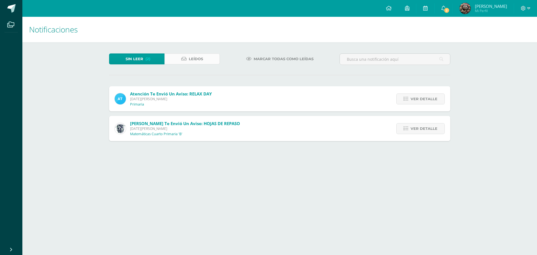
click at [184, 58] on icon at bounding box center [183, 58] width 5 height 5
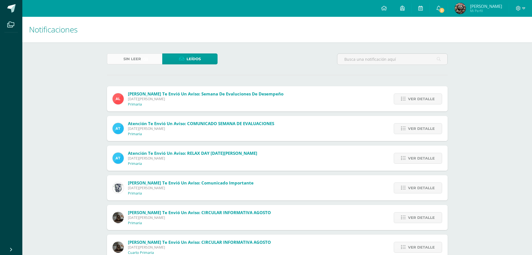
click at [135, 59] on span "Sin leer" at bounding box center [133, 59] width 18 height 10
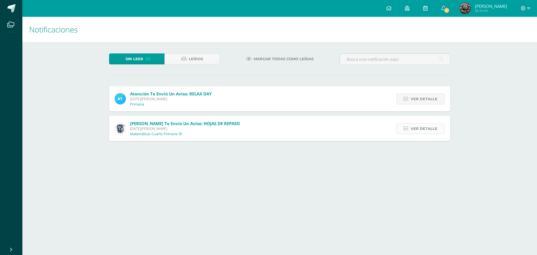
click at [409, 127] on link "Ver detalle" at bounding box center [420, 128] width 48 height 11
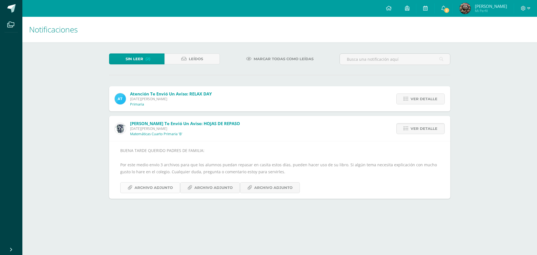
click at [147, 192] on span "Archivo Adjunto" at bounding box center [153, 187] width 38 height 10
click at [200, 61] on span "Leídos" at bounding box center [196, 59] width 14 height 10
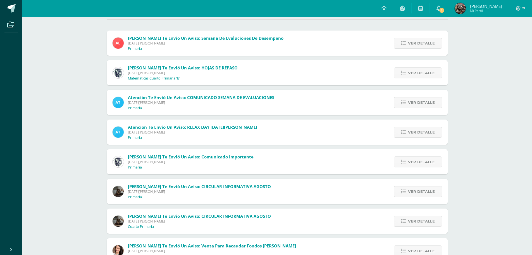
scroll to position [56, 0]
